Goal: Task Accomplishment & Management: Use online tool/utility

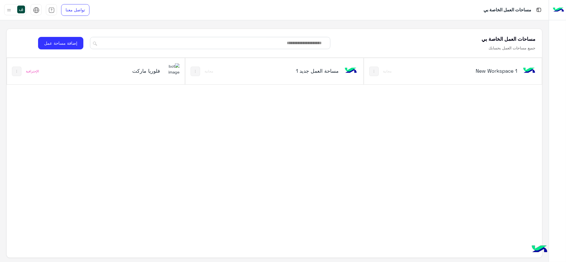
click at [155, 71] on h5 "فلوريا ماركت" at bounding box center [130, 70] width 60 height 7
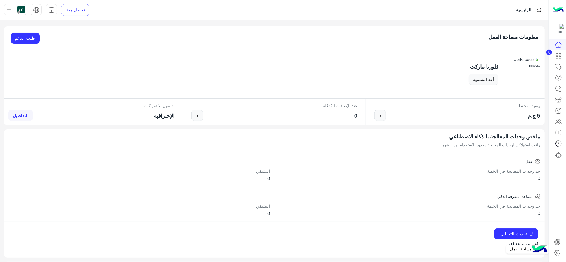
click at [557, 249] on link at bounding box center [557, 252] width 15 height 11
click at [557, 132] on icon at bounding box center [558, 132] width 7 height 7
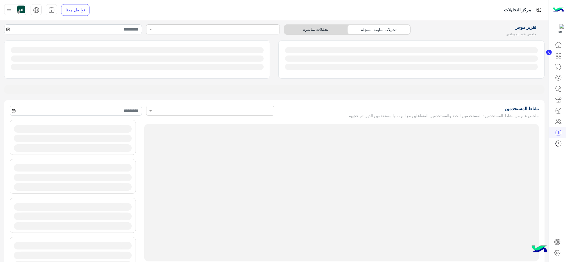
type input "**********"
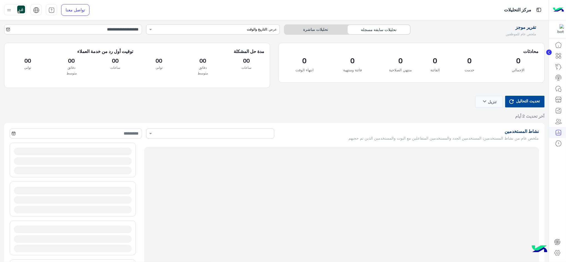
type input "**********"
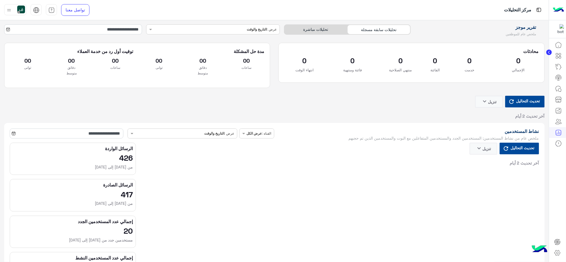
type input "**********"
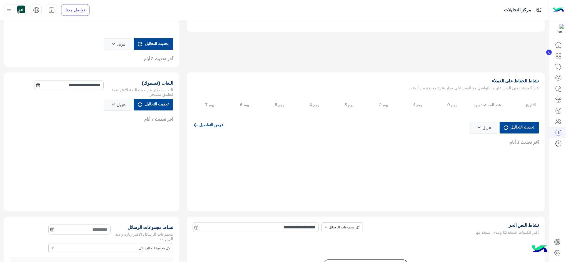
type input "**********"
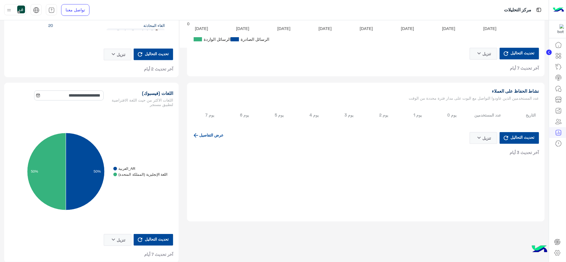
scroll to position [602, 0]
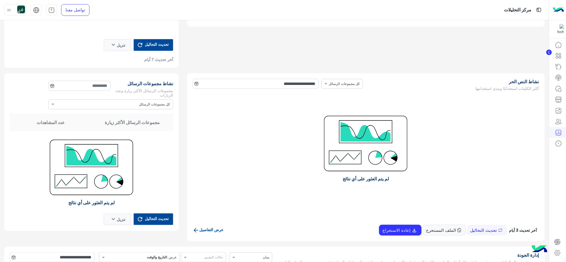
type input "**********"
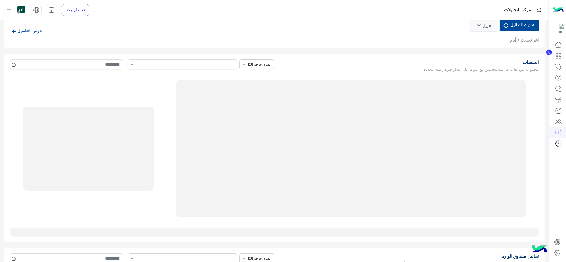
type input "**********"
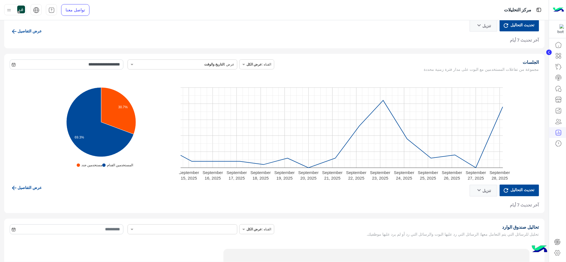
scroll to position [1194, 0]
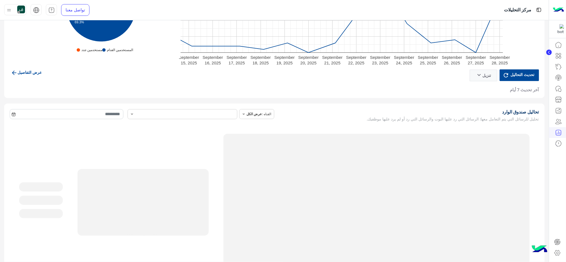
type input "**********"
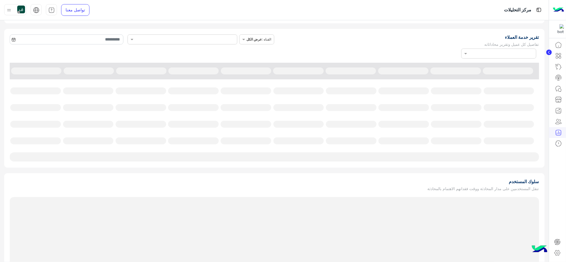
scroll to position [1491, 0]
type input "**********"
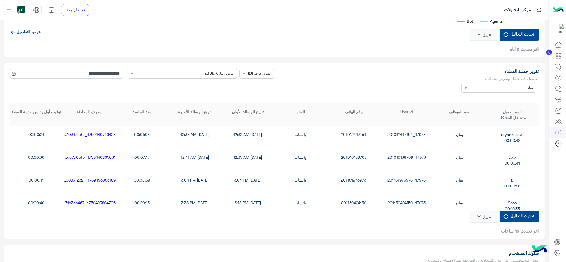
scroll to position [1454, 0]
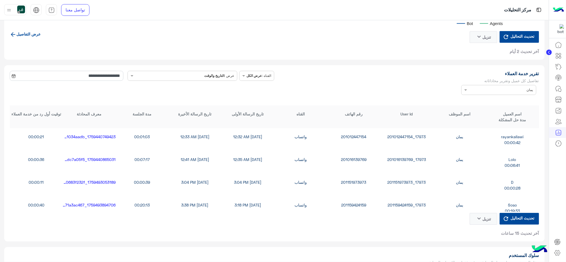
type input "**********"
click at [465, 92] on span at bounding box center [464, 90] width 7 height 6
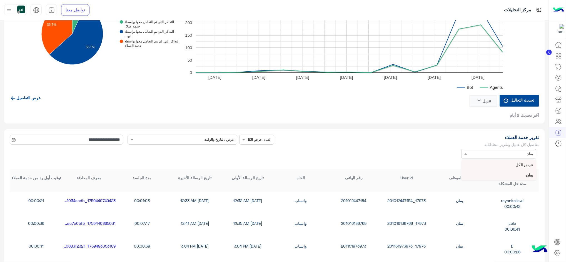
scroll to position [1380, 0]
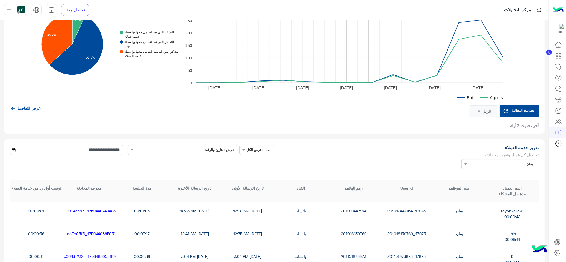
click at [354, 121] on div "تحديث التحاليل تنزيل keyboard_arrow_down آخر تحديث 2 أيام عرض التفاصيل" at bounding box center [274, 116] width 529 height 23
click at [482, 164] on input "text" at bounding box center [507, 163] width 52 height 5
click at [505, 173] on div "عرض الكل" at bounding box center [498, 175] width 75 height 10
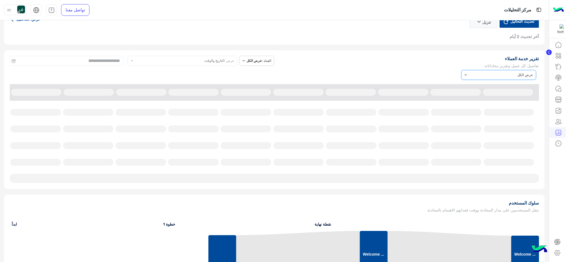
scroll to position [1639, 0]
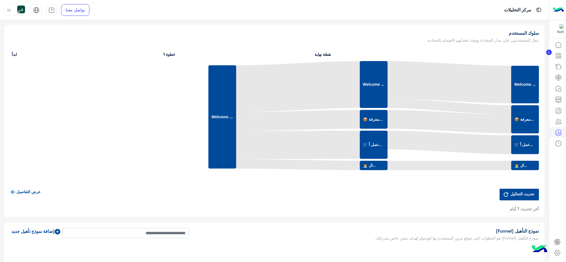
click at [516, 197] on span "تحديث التحاليل" at bounding box center [522, 193] width 27 height 7
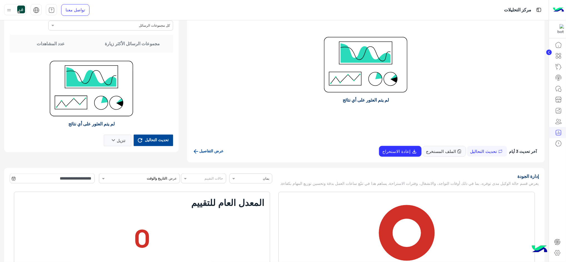
scroll to position [676, 0]
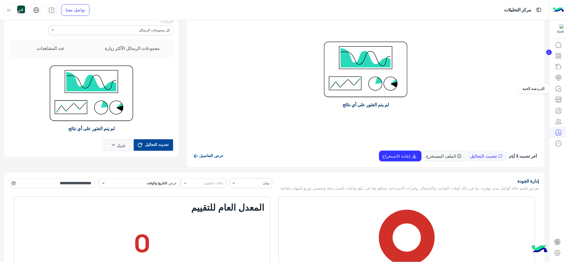
click at [561, 87] on icon at bounding box center [558, 89] width 7 height 7
click at [556, 88] on icon at bounding box center [558, 89] width 7 height 7
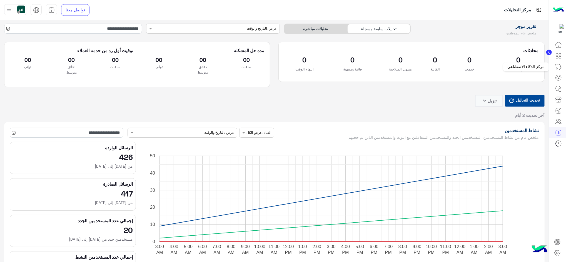
scroll to position [0, 0]
click at [559, 87] on icon at bounding box center [558, 89] width 7 height 7
click at [549, 56] on div at bounding box center [549, 53] width 6 height 6
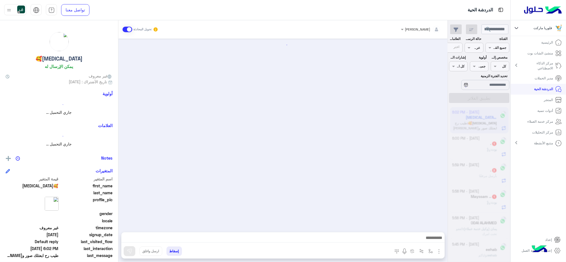
click at [517, 63] on mat-icon "chevron_right" at bounding box center [516, 65] width 7 height 7
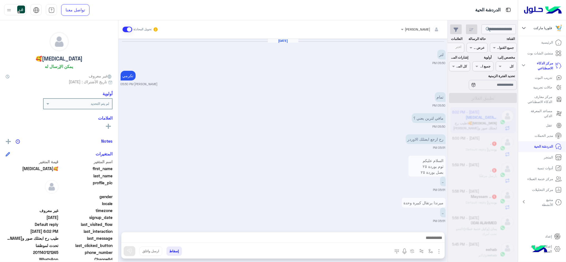
scroll to position [356, 0]
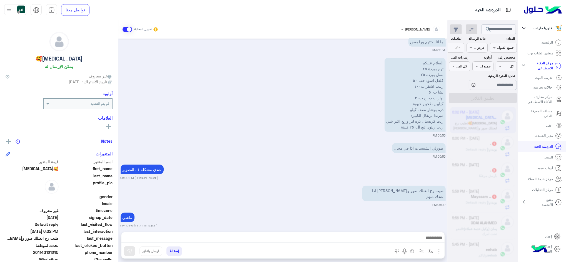
click at [498, 30] on div at bounding box center [468, 133] width 97 height 262
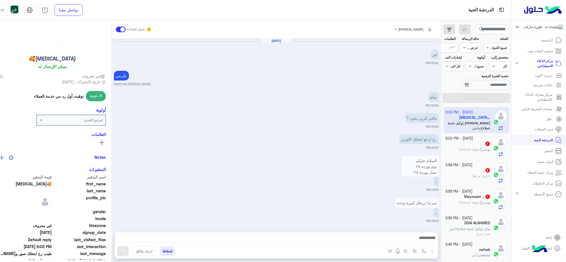
scroll to position [356, 0]
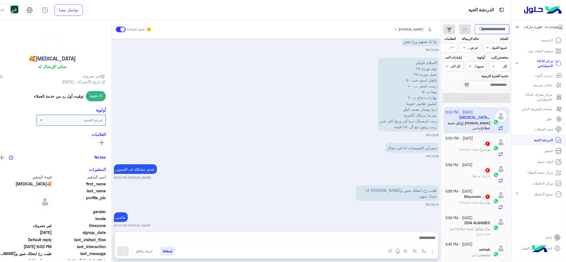
click at [496, 33] on input "text" at bounding box center [492, 29] width 34 height 10
type input "*******"
click at [475, 24] on button "search" at bounding box center [482, 30] width 14 height 12
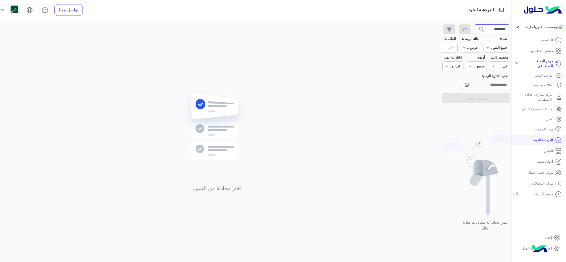
click at [499, 28] on input "*******" at bounding box center [492, 29] width 34 height 10
click at [475, 24] on button "search" at bounding box center [482, 30] width 14 height 12
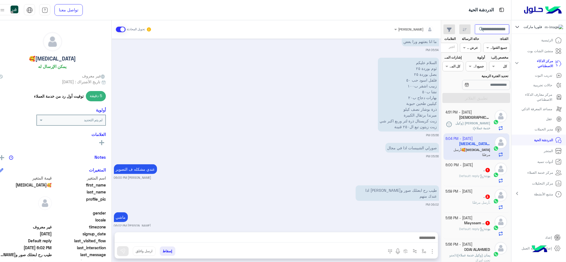
scroll to position [623, 0]
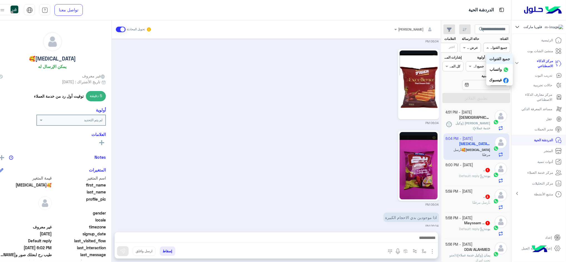
click at [494, 48] on div at bounding box center [496, 46] width 27 height 5
click at [478, 48] on input "text" at bounding box center [476, 47] width 4 height 5
click at [478, 47] on div at bounding box center [470, 46] width 21 height 5
click at [501, 61] on div "مخصص إلى: Assigned on كل" at bounding box center [499, 63] width 21 height 16
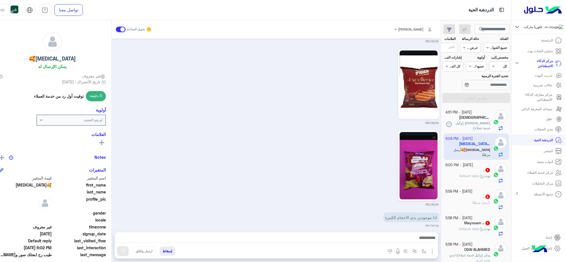
click at [502, 72] on section "القناة: القناه جميع القنوات حالة الرسالة القناه عرض الكل العلامات اختر مخصص إلى…" at bounding box center [476, 69] width 62 height 67
click at [499, 67] on div at bounding box center [499, 65] width 21 height 5
click at [503, 70] on div "Assigned on كل" at bounding box center [499, 66] width 21 height 10
click at [496, 28] on input "text" at bounding box center [492, 29] width 34 height 10
click at [475, 24] on button "search" at bounding box center [482, 30] width 14 height 12
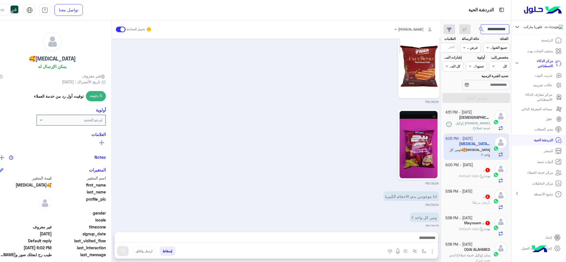
scroll to position [0, 3]
type input "**********"
click at [475, 24] on button "search" at bounding box center [482, 30] width 14 height 12
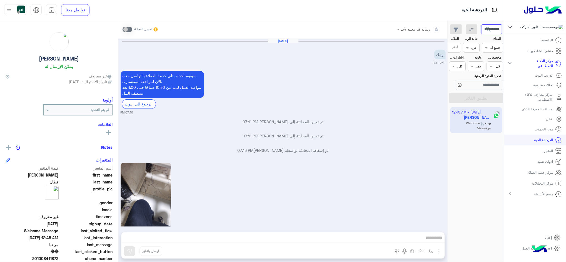
scroll to position [576, 0]
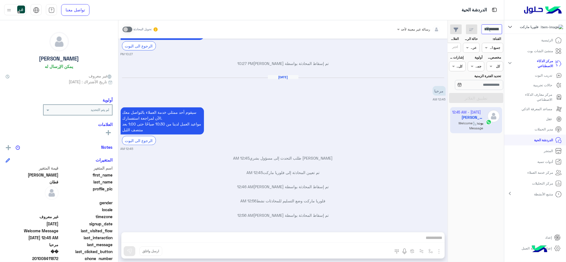
click at [495, 29] on input "**********" at bounding box center [491, 29] width 21 height 10
click at [488, 27] on span "search" at bounding box center [488, 29] width 7 height 7
click at [509, 26] on icon at bounding box center [510, 27] width 6 height 7
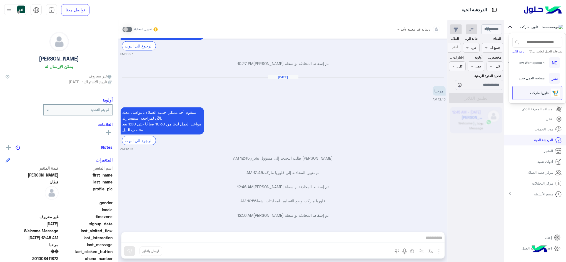
click at [509, 26] on icon at bounding box center [510, 27] width 6 height 7
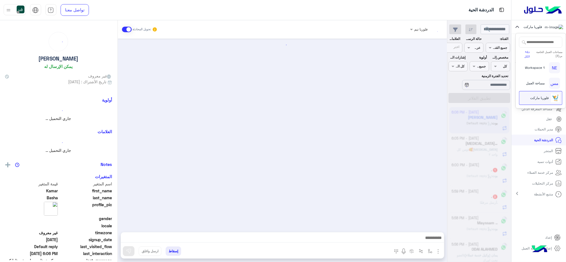
click at [396, 131] on div at bounding box center [282, 133] width 329 height 188
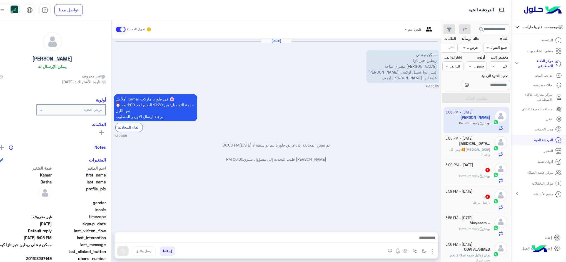
click at [499, 23] on app-inbox-users-filters "search القناة: القناه جميع القنوات حالة الرسالة القناه عرض الكل العلامات اختر م…" at bounding box center [476, 62] width 70 height 85
click at [499, 30] on input "text" at bounding box center [494, 29] width 28 height 10
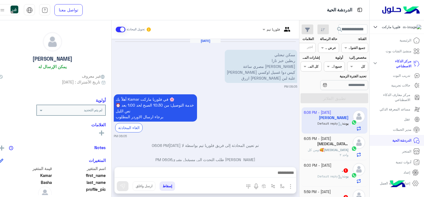
click at [375, 27] on icon at bounding box center [376, 27] width 6 height 7
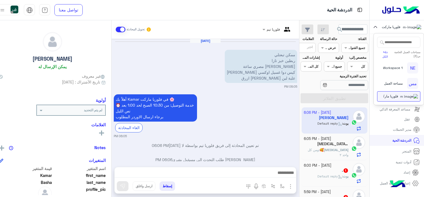
click at [380, 22] on div "فلوريا ماركت" at bounding box center [397, 27] width 54 height 14
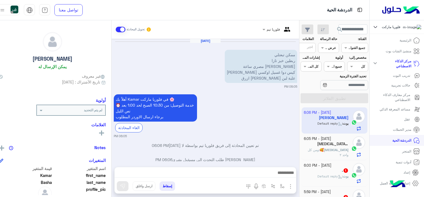
click at [413, 9] on img at bounding box center [401, 10] width 42 height 12
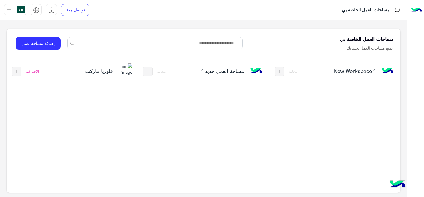
click at [92, 71] on h5 "فلوريا ماركت" at bounding box center [91, 70] width 43 height 7
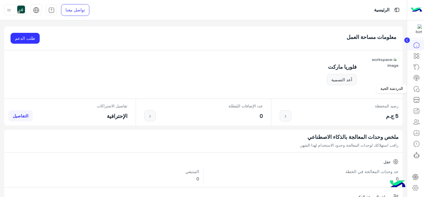
click at [420, 88] on icon at bounding box center [417, 89] width 7 height 7
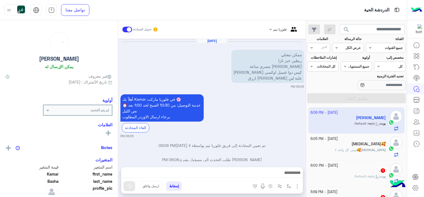
scroll to position [9, 0]
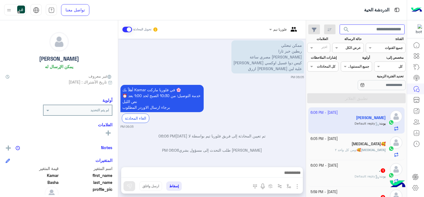
click at [374, 29] on input "text" at bounding box center [372, 29] width 65 height 10
type input "*"
type input "*****"
click at [340, 24] on button "search" at bounding box center [347, 30] width 14 height 12
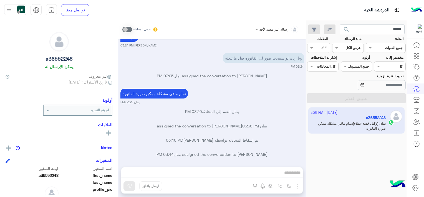
scroll to position [4786, 0]
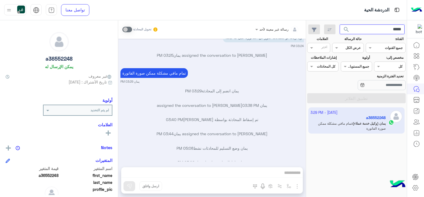
click at [381, 31] on input "*****" at bounding box center [372, 29] width 65 height 10
click at [340, 24] on button "search" at bounding box center [347, 30] width 14 height 12
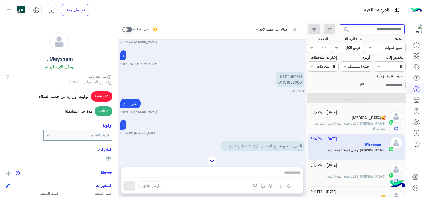
scroll to position [453, 0]
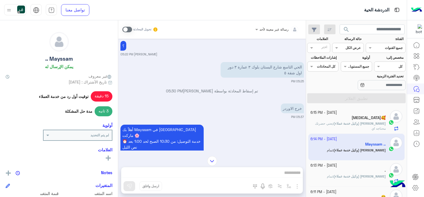
click at [335, 126] on p "خالد صقر (وكيل خدمة عملاء) : يعني حضرتك محتاجه اي" at bounding box center [349, 126] width 76 height 10
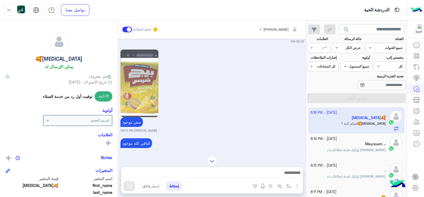
scroll to position [1132, 0]
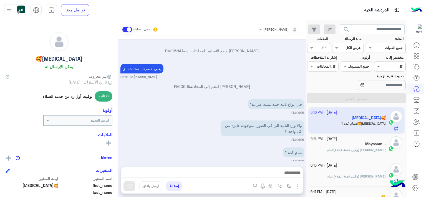
click at [380, 66] on span at bounding box center [378, 66] width 7 height 6
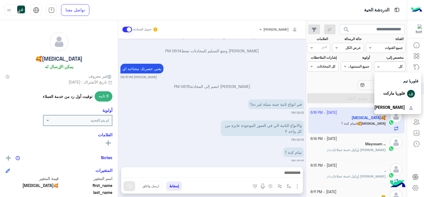
scroll to position [56, 0]
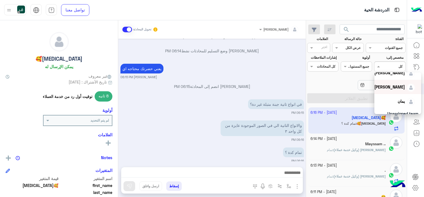
click at [389, 88] on span "خالد صقر" at bounding box center [390, 86] width 31 height 5
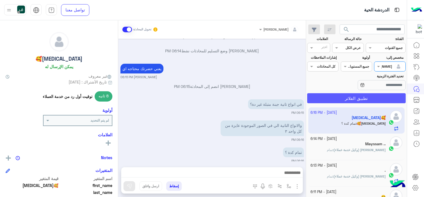
click at [370, 100] on button "تطبيق الفلاتر" at bounding box center [356, 98] width 99 height 10
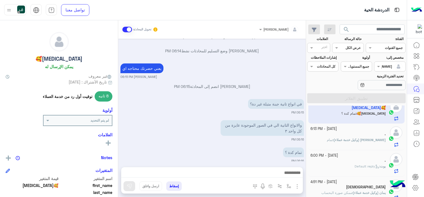
scroll to position [16, 0]
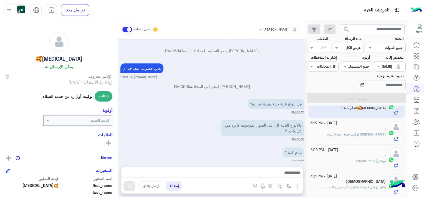
click at [335, 185] on span "ممكن صورة البحساب" at bounding box center [337, 187] width 31 height 4
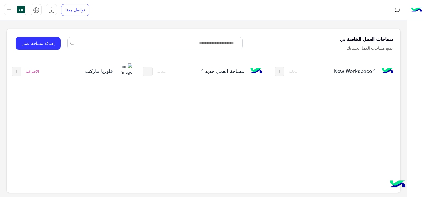
click at [111, 69] on h5 "فلوريا ماركت" at bounding box center [91, 70] width 43 height 7
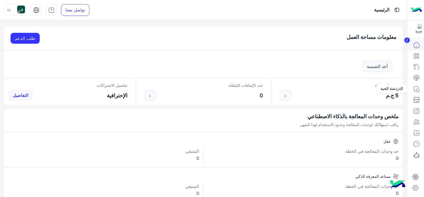
click at [417, 90] on icon at bounding box center [417, 89] width 7 height 7
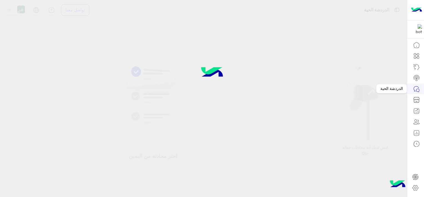
click at [417, 90] on icon at bounding box center [417, 89] width 7 height 7
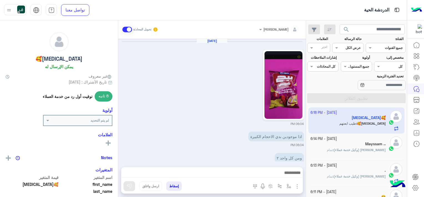
scroll to position [559, 0]
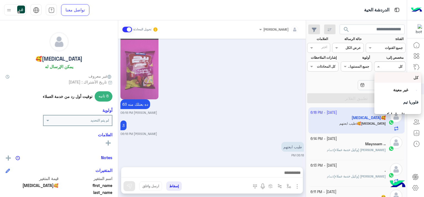
click at [387, 64] on div at bounding box center [390, 65] width 31 height 5
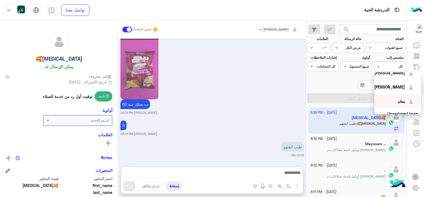
click at [398, 100] on span "يمان" at bounding box center [401, 101] width 7 height 5
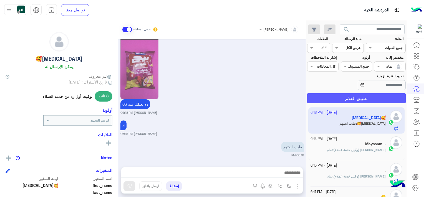
click at [390, 98] on button "تطبيق الفلاتر" at bounding box center [356, 98] width 99 height 10
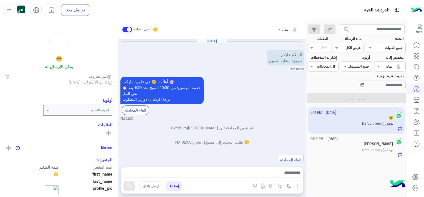
scroll to position [314, 0]
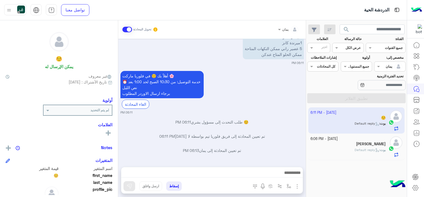
click at [352, 143] on div "Kamar Basha" at bounding box center [349, 144] width 76 height 6
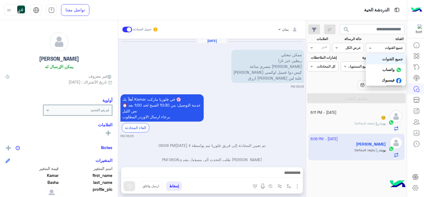
click at [383, 48] on input "text" at bounding box center [392, 47] width 20 height 5
click at [340, 78] on div "تحديد الفترة الزمنية" at bounding box center [373, 82] width 67 height 17
click at [395, 65] on input "text" at bounding box center [396, 65] width 13 height 5
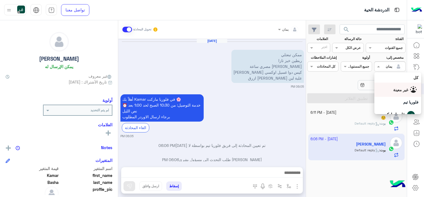
click at [389, 76] on div "كل" at bounding box center [398, 77] width 42 height 6
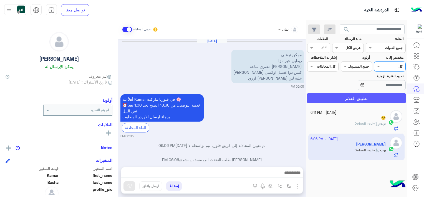
click at [374, 97] on button "تطبيق الفلاتر" at bounding box center [356, 98] width 99 height 10
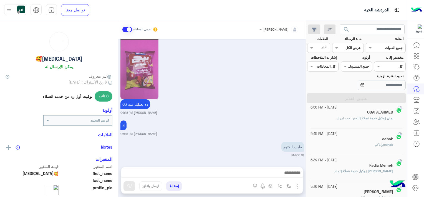
scroll to position [167, 0]
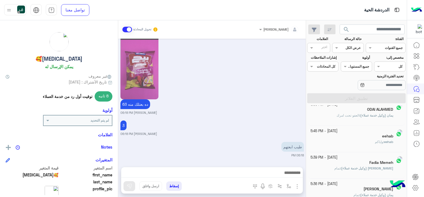
click at [364, 144] on div "eehab : واياكم" at bounding box center [352, 144] width 83 height 10
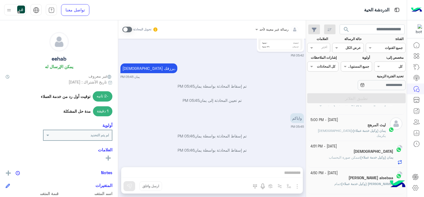
scroll to position [312, 0]
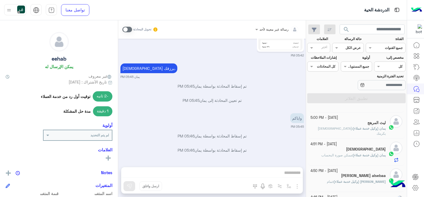
click at [363, 126] on p "يمان (وكيل خدمة عملاء) : الله يكرمك" at bounding box center [349, 131] width 76 height 10
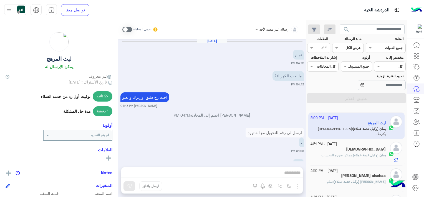
scroll to position [279, 0]
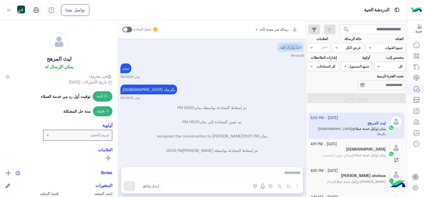
drag, startPoint x: 284, startPoint y: 47, endPoint x: 298, endPoint y: 47, distance: 14.2
click at [298, 47] on p "الله يبارك فيك" at bounding box center [290, 47] width 27 height 10
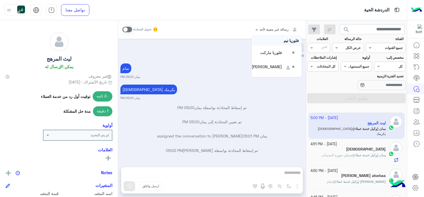
click at [275, 29] on input "text" at bounding box center [284, 28] width 29 height 5
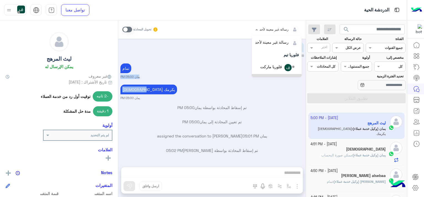
click at [194, 85] on div "Oct 4, 2025 تمام 04:12 PM ما اجت الكهرباء؟ 04:13 PM اجت رح طبق اوردرك وابعتو بش…" at bounding box center [212, 100] width 188 height 122
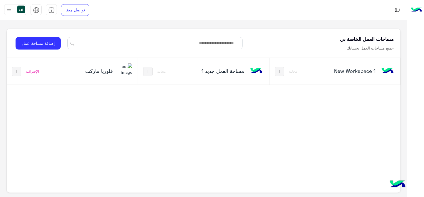
click at [104, 71] on h5 "فلوريا ماركت" at bounding box center [91, 70] width 43 height 7
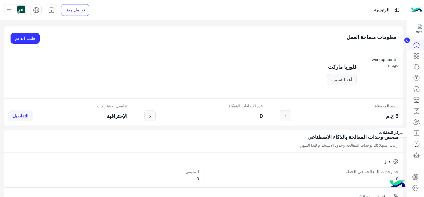
click at [417, 132] on icon at bounding box center [417, 132] width 7 height 7
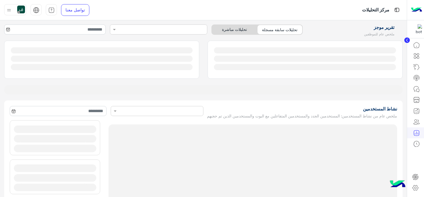
type input "**********"
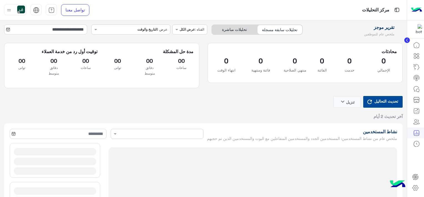
type input "**********"
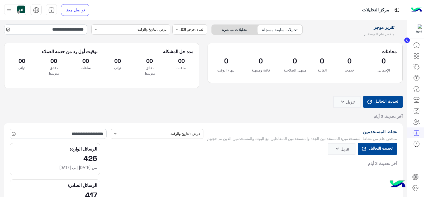
type input "**********"
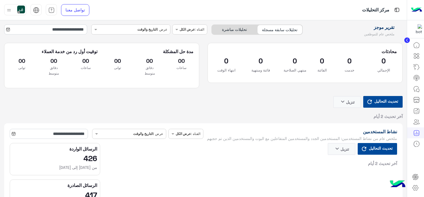
type input "**********"
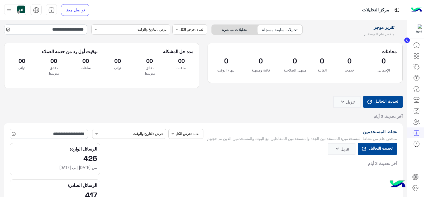
click at [406, 41] on circle at bounding box center [408, 40] width 6 height 6
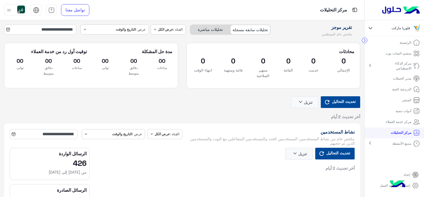
click at [366, 41] on circle at bounding box center [364, 39] width 5 height 5
click at [236, 121] on app-summary-dashboard "**********" at bounding box center [182, 73] width 365 height 99
click at [235, 115] on div "تحديث التحاليل تنزيل keyboard_arrow_down آخر تحديث 2 أيام" at bounding box center [182, 107] width 356 height 23
click at [363, 38] on icon at bounding box center [365, 40] width 6 height 6
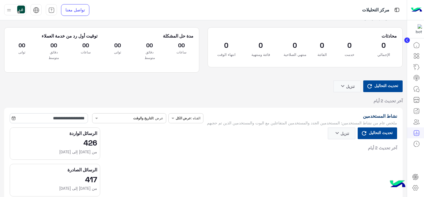
scroll to position [56, 0]
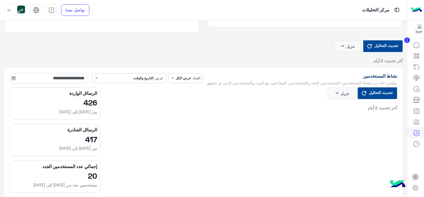
click at [379, 94] on span "تحديث التحاليل" at bounding box center [381, 92] width 27 height 7
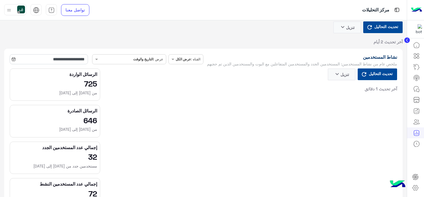
scroll to position [83, 0]
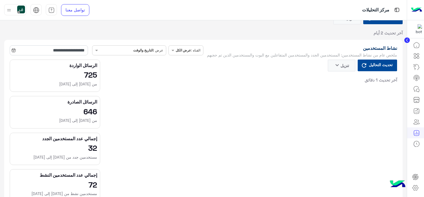
click at [339, 69] on button "تنزيل keyboard_arrow_down" at bounding box center [342, 65] width 28 height 12
click at [344, 92] on button "PDF" at bounding box center [341, 93] width 28 height 10
click at [344, 92] on div "تحديث التحاليل تنزيل keyboard_arrow_down آخر تحديث 1 دقائق" at bounding box center [252, 128] width 297 height 139
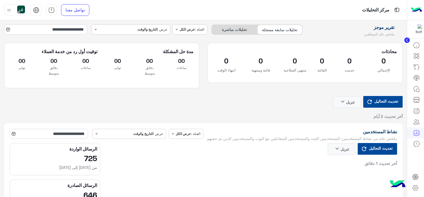
scroll to position [56, 0]
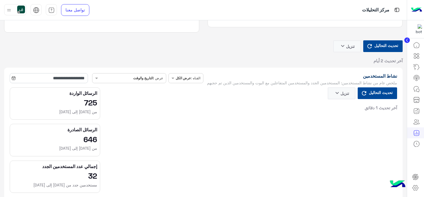
click at [364, 94] on icon at bounding box center [364, 93] width 7 height 7
click at [339, 96] on icon "keyboard_arrow_down" at bounding box center [337, 92] width 7 height 7
click at [348, 119] on span "PDF" at bounding box center [347, 120] width 7 height 6
click at [330, 92] on button "تنزيل keyboard_arrow_down" at bounding box center [342, 93] width 28 height 12
click at [345, 118] on span "PDF" at bounding box center [347, 120] width 7 height 6
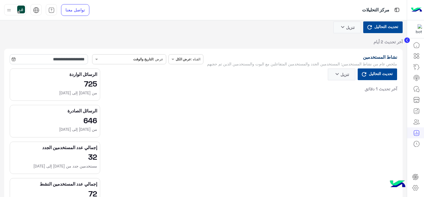
scroll to position [83, 0]
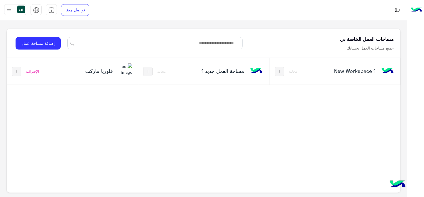
click at [98, 69] on h5 "فلوريا ماركت" at bounding box center [91, 70] width 43 height 7
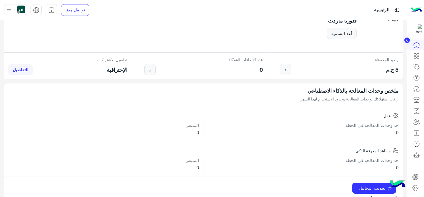
scroll to position [111, 0]
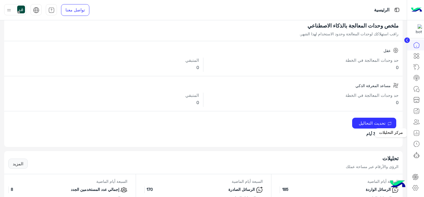
click at [414, 132] on icon at bounding box center [417, 132] width 7 height 7
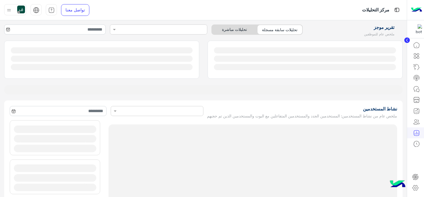
type input "**********"
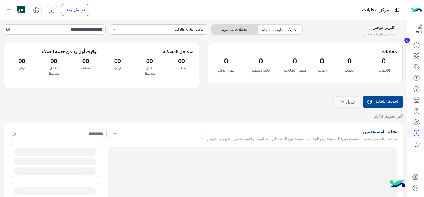
type input "**********"
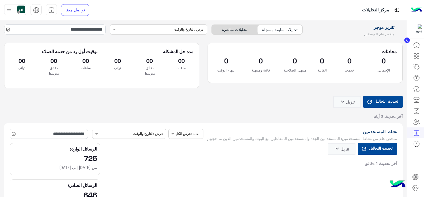
type input "**********"
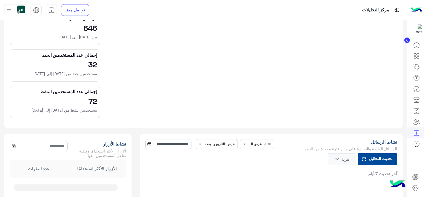
type input "**********"
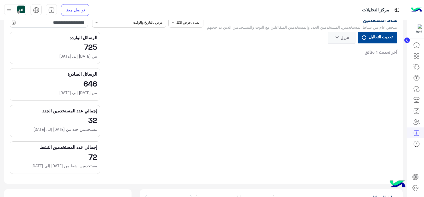
type input "**********"
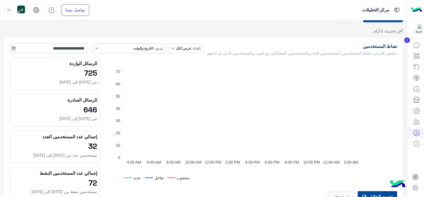
type input "**********"
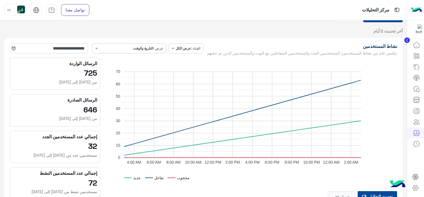
scroll to position [83, 0]
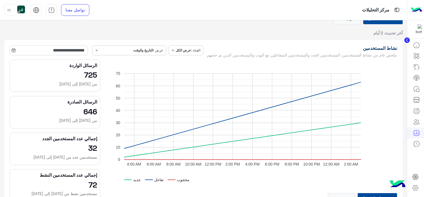
type input "**********"
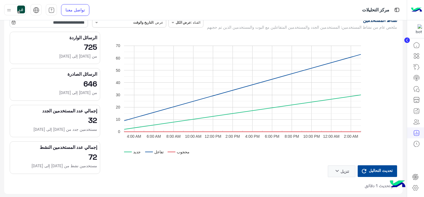
type input "**********"
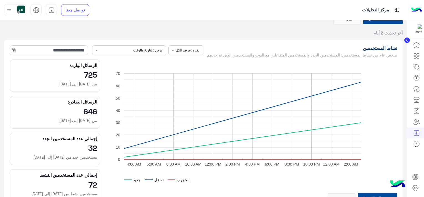
type input "**********"
click at [171, 49] on span at bounding box center [172, 50] width 7 height 6
click at [177, 48] on div at bounding box center [186, 49] width 34 height 5
click at [132, 50] on input "text" at bounding box center [137, 49] width 51 height 5
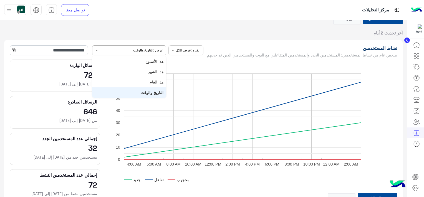
click at [117, 52] on div "عرض : التاريخ والوقت" at bounding box center [132, 50] width 67 height 5
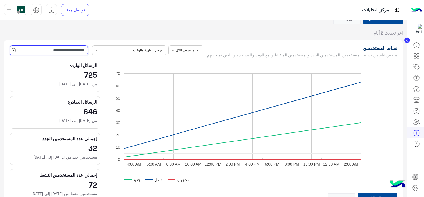
click at [35, 49] on input "**********" at bounding box center [49, 50] width 78 height 10
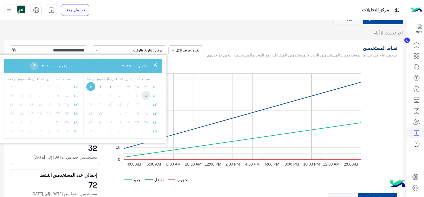
click at [150, 92] on span "٤" at bounding box center [146, 95] width 9 height 9
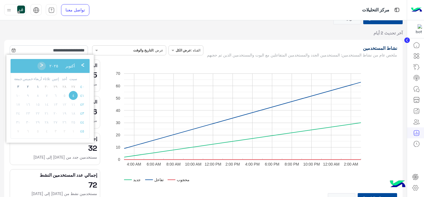
click at [75, 94] on span "٤" at bounding box center [73, 95] width 9 height 9
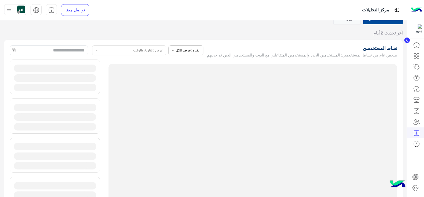
type input "**********"
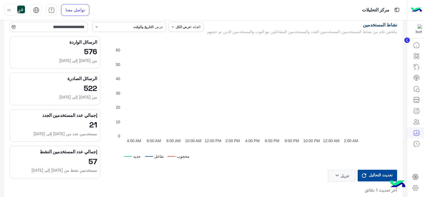
scroll to position [139, 0]
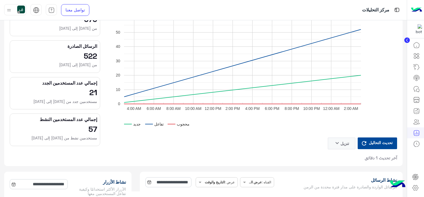
click at [335, 146] on icon "keyboard_arrow_down" at bounding box center [337, 142] width 7 height 7
click at [337, 171] on button "PDF" at bounding box center [341, 171] width 28 height 10
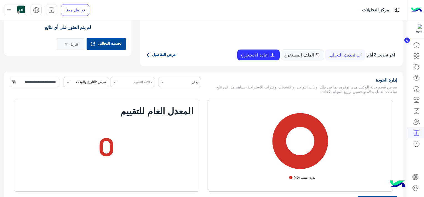
scroll to position [805, 0]
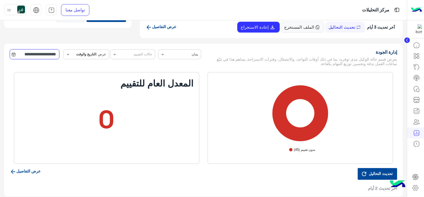
click at [37, 59] on input "**********" at bounding box center [35, 54] width 50 height 10
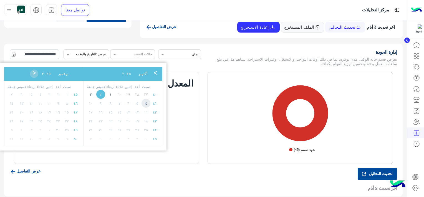
click at [149, 104] on span "٤" at bounding box center [146, 103] width 9 height 9
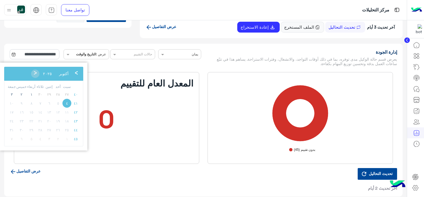
click at [67, 102] on span "٤" at bounding box center [66, 103] width 9 height 9
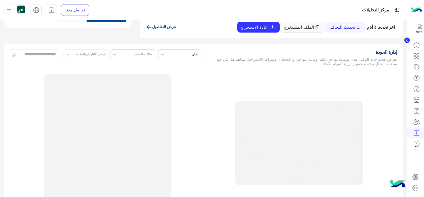
type input "**********"
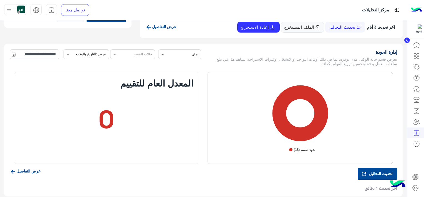
click at [166, 57] on span at bounding box center [162, 54] width 7 height 6
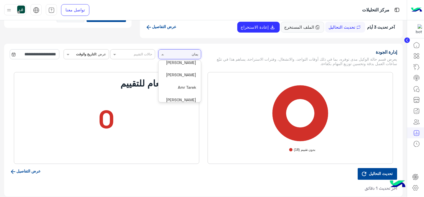
scroll to position [0, 0]
click at [188, 69] on div "عرض الكل" at bounding box center [180, 67] width 38 height 10
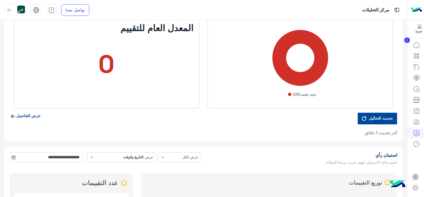
scroll to position [861, 0]
click at [39, 117] on link "عرض التفاصيل" at bounding box center [25, 115] width 31 height 5
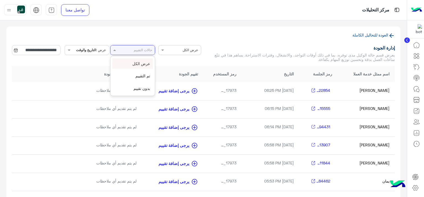
click at [144, 50] on input "text" at bounding box center [139, 50] width 25 height 6
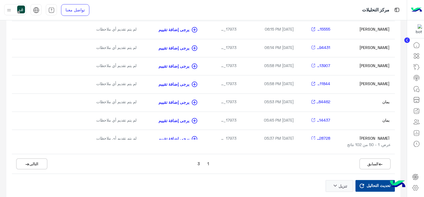
scroll to position [83, 0]
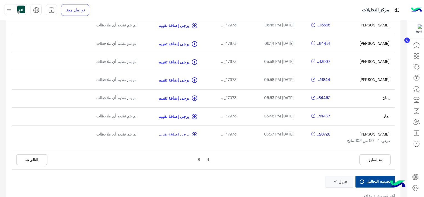
click at [265, 107] on td "Oct 04 2025 05:45 PM" at bounding box center [270, 116] width 57 height 18
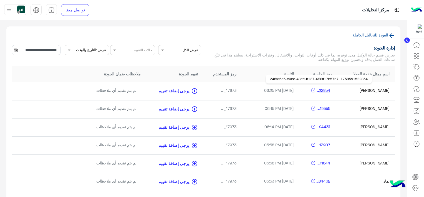
click at [322, 90] on span "1759591522854_246fd6a5-e0ee-48ee-b127-4f89f17b57b7" at bounding box center [324, 90] width 17 height 6
click at [391, 36] on icon at bounding box center [392, 35] width 4 height 4
click at [391, 35] on icon at bounding box center [392, 35] width 7 height 7
click at [391, 35] on icon at bounding box center [392, 35] width 4 height 4
click at [419, 9] on img at bounding box center [416, 10] width 11 height 12
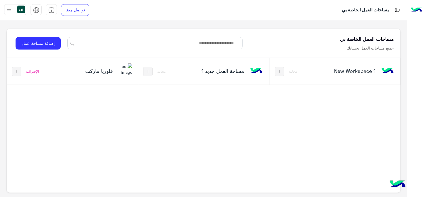
click at [108, 66] on div "فلوريا ماركت" at bounding box center [96, 71] width 72 height 16
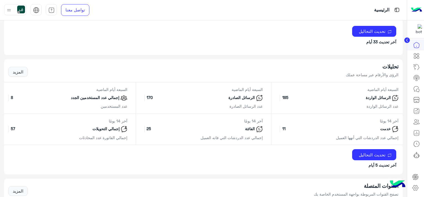
scroll to position [86, 0]
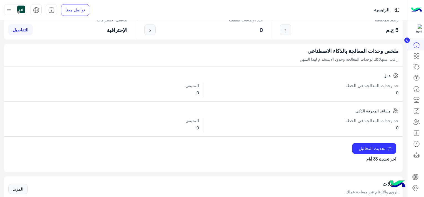
click at [408, 40] on icon at bounding box center [407, 40] width 1 height 3
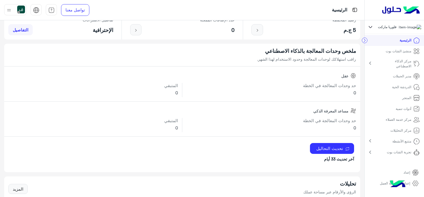
click at [393, 130] on p "مركز التحليلات" at bounding box center [401, 130] width 21 height 5
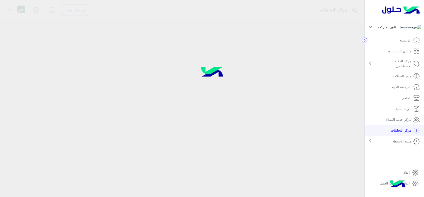
click at [395, 141] on p "متتبع الأنشطة" at bounding box center [402, 141] width 19 height 5
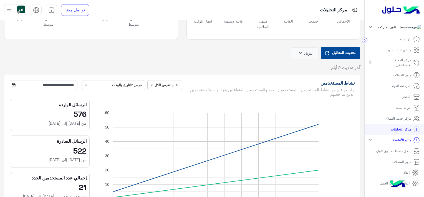
scroll to position [83, 0]
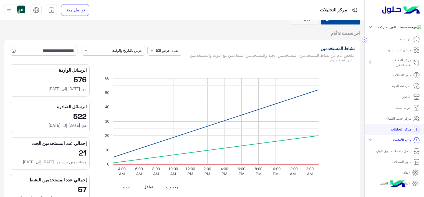
click at [405, 163] on p "مدير السجلات" at bounding box center [401, 161] width 19 height 5
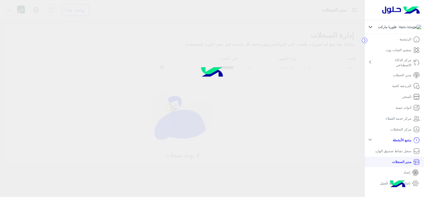
type input "**********"
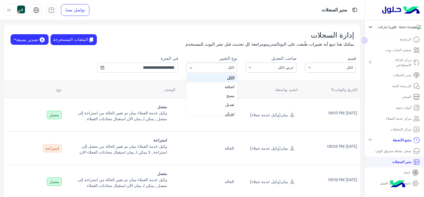
click at [221, 67] on input "text" at bounding box center [219, 66] width 31 height 4
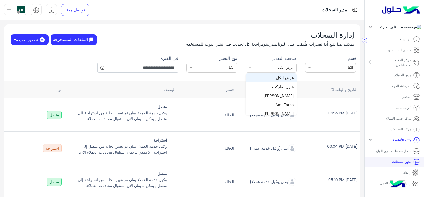
click at [266, 63] on div "× عرض الكل" at bounding box center [271, 67] width 51 height 10
click at [269, 66] on input "text" at bounding box center [279, 66] width 31 height 4
click at [315, 67] on div at bounding box center [330, 66] width 51 height 5
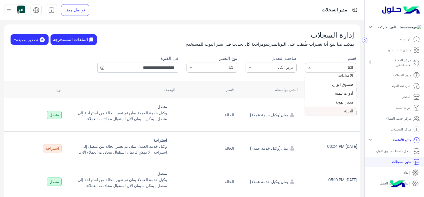
click at [267, 67] on input "text" at bounding box center [279, 66] width 31 height 4
click at [200, 81] on th "قسم" at bounding box center [207, 89] width 59 height 17
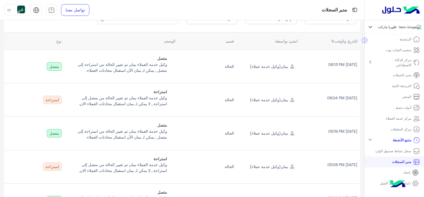
scroll to position [56, 0]
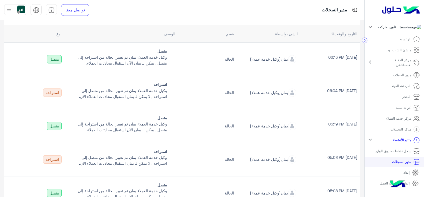
click at [55, 89] on div "استراحة" at bounding box center [52, 92] width 19 height 8
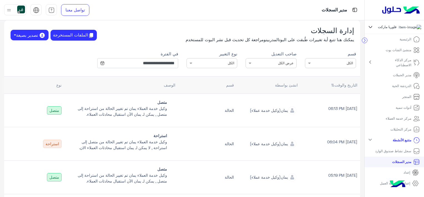
scroll to position [0, 0]
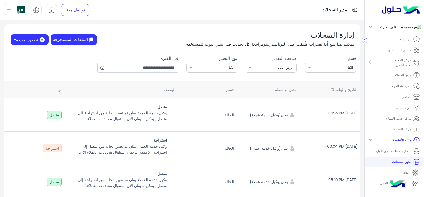
click at [211, 73] on div "**********" at bounding box center [182, 64] width 365 height 26
click at [210, 66] on input "text" at bounding box center [219, 66] width 31 height 4
click at [228, 109] on span "استراحة" at bounding box center [228, 110] width 14 height 5
click at [206, 71] on div "نوع التغيير × استراحة" at bounding box center [212, 67] width 51 height 10
click at [226, 80] on div "الكل" at bounding box center [212, 77] width 51 height 9
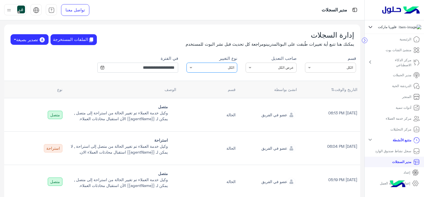
click at [271, 68] on input "text" at bounding box center [279, 66] width 31 height 4
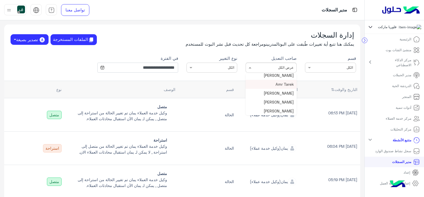
click at [318, 67] on div at bounding box center [330, 66] width 51 height 5
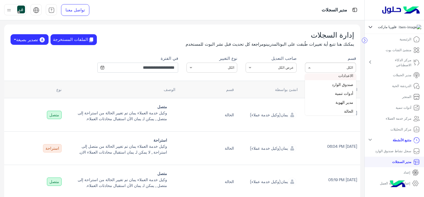
scroll to position [29, 0]
click at [233, 87] on th "قسم" at bounding box center [207, 89] width 59 height 17
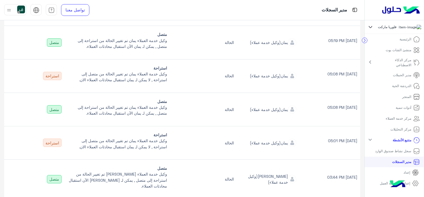
scroll to position [270, 0]
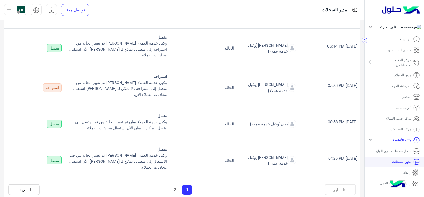
click at [177, 186] on button "2" at bounding box center [175, 189] width 6 height 6
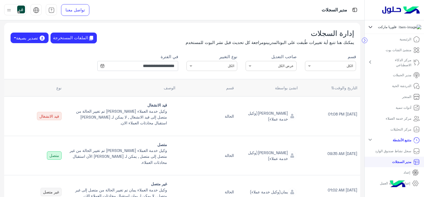
scroll to position [0, 0]
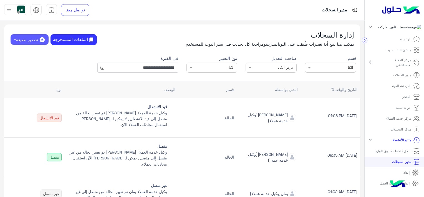
click at [35, 41] on button "تصدير بصيغة" at bounding box center [30, 39] width 38 height 11
click at [34, 54] on button "PDF" at bounding box center [29, 51] width 27 height 9
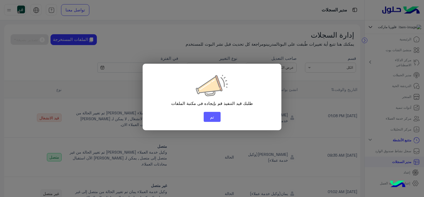
click at [212, 116] on button "تم" at bounding box center [212, 117] width 17 height 10
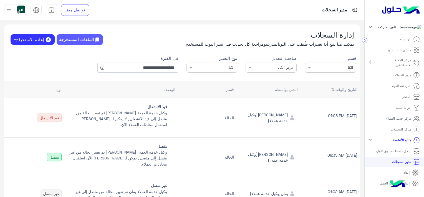
click at [69, 36] on button "الملفات المستخرجة" at bounding box center [80, 39] width 46 height 11
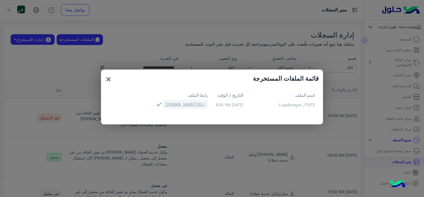
click at [162, 102] on link "https://bots-resources.s3.amazonaws.com/PlatformAttachments/LIVE/17973/17973_Lo…" at bounding box center [185, 103] width 46 height 9
click at [104, 74] on div "قائمة الملفات المستخرجة × اسم الملف 17973_LogManager التاريخ / الوقت 4/10/25, 6…" at bounding box center [212, 96] width 222 height 55
click at [108, 76] on span "×" at bounding box center [108, 78] width 7 height 12
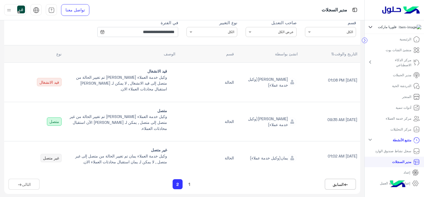
scroll to position [36, 0]
click at [194, 183] on div "1 2" at bounding box center [182, 183] width 23 height 10
click at [191, 181] on button "1" at bounding box center [189, 183] width 5 height 6
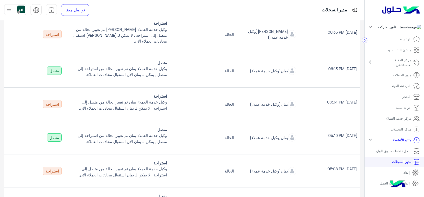
scroll to position [0, 0]
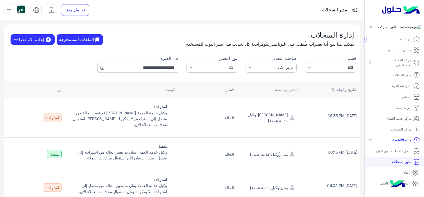
click at [219, 68] on input "text" at bounding box center [219, 66] width 31 height 4
click at [273, 67] on input "text" at bounding box center [279, 66] width 31 height 4
click at [150, 46] on div "إدارة السجلات يمكنك هنا تتبع أية تغييرات طُبقت على البوت المدربين ومراجعة كل تح…" at bounding box center [182, 36] width 356 height 24
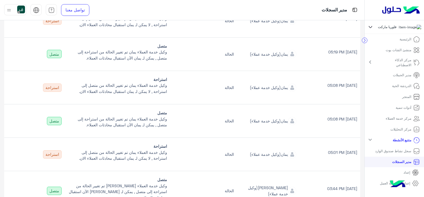
scroll to position [270, 0]
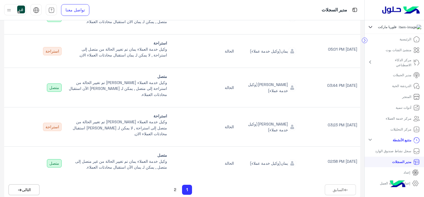
click at [175, 186] on button "2" at bounding box center [175, 189] width 6 height 6
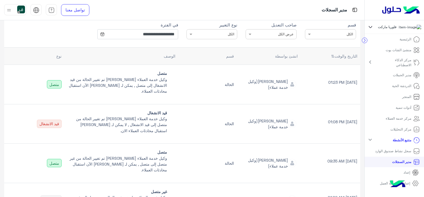
scroll to position [20, 0]
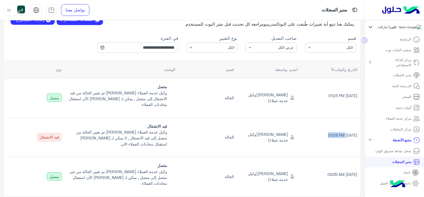
drag, startPoint x: 333, startPoint y: 135, endPoint x: 345, endPoint y: 133, distance: 12.4
click at [345, 133] on p "Oct 04 2025 01:08 PM" at bounding box center [331, 135] width 54 height 6
drag, startPoint x: 345, startPoint y: 133, endPoint x: 317, endPoint y: 134, distance: 28.6
click at [317, 134] on p "Oct 04 2025 01:08 PM" at bounding box center [331, 135] width 54 height 6
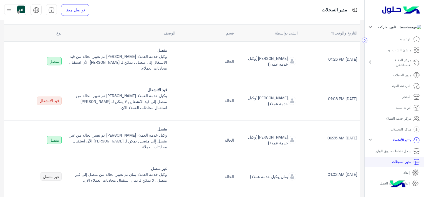
scroll to position [76, 0]
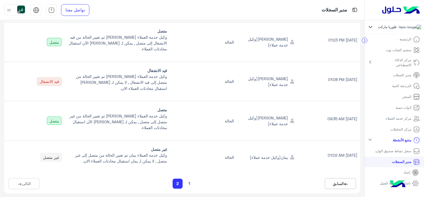
click at [187, 181] on div "1 2" at bounding box center [182, 183] width 23 height 10
click at [190, 181] on button "1" at bounding box center [189, 183] width 5 height 6
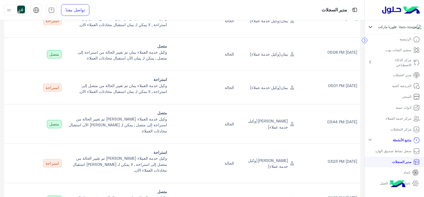
scroll to position [270, 0]
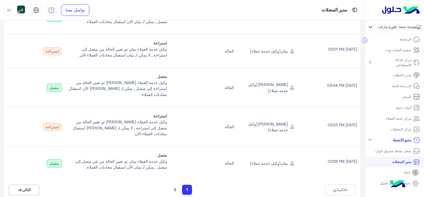
click at [178, 186] on button "2" at bounding box center [175, 189] width 6 height 6
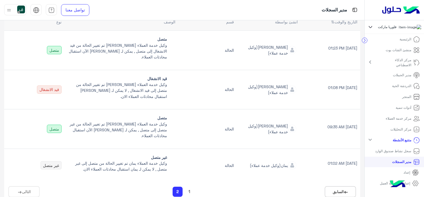
scroll to position [76, 0]
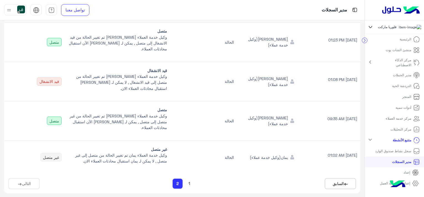
click at [187, 181] on div "1 2" at bounding box center [182, 183] width 23 height 10
click at [193, 180] on div "1 2" at bounding box center [182, 183] width 23 height 10
click at [191, 180] on button "1" at bounding box center [189, 183] width 5 height 6
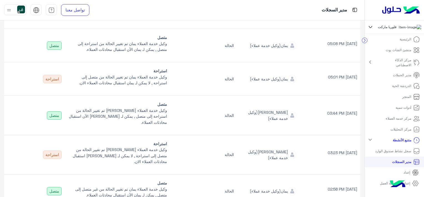
scroll to position [270, 0]
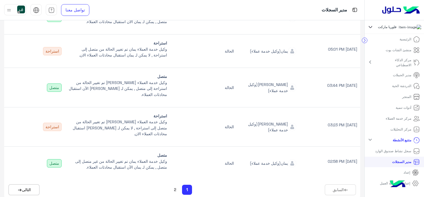
click at [176, 186] on button "2" at bounding box center [175, 189] width 6 height 6
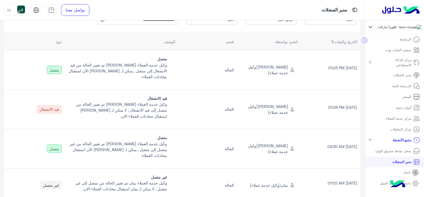
scroll to position [76, 0]
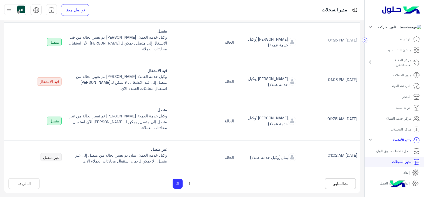
click at [188, 179] on div "1 2" at bounding box center [182, 183] width 23 height 10
click at [190, 182] on button "1" at bounding box center [189, 183] width 5 height 6
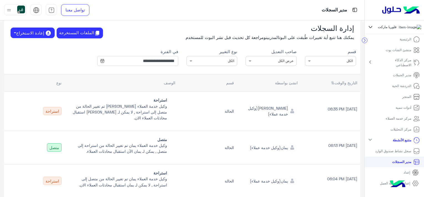
scroll to position [0, 0]
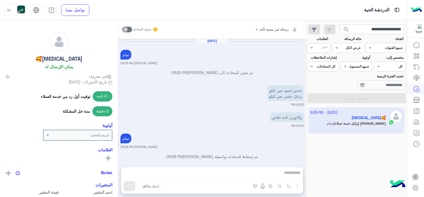
scroll to position [21, 0]
